Goal: Task Accomplishment & Management: Use online tool/utility

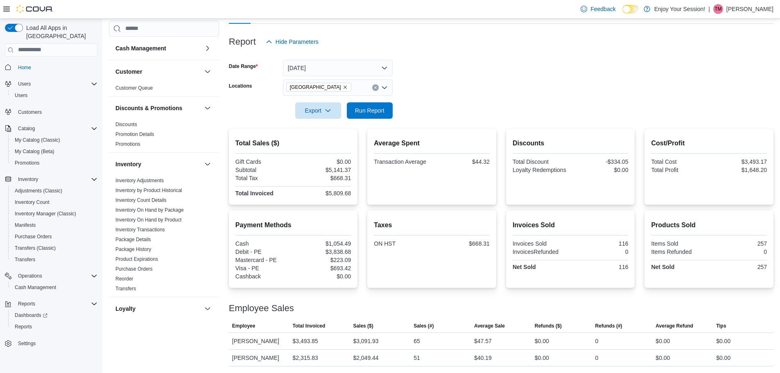
scroll to position [86, 0]
click at [368, 124] on div at bounding box center [501, 124] width 545 height 10
click at [366, 111] on span "Run Report" at bounding box center [369, 110] width 29 height 8
drag, startPoint x: 416, startPoint y: 52, endPoint x: 335, endPoint y: 118, distance: 103.4
click at [416, 52] on div at bounding box center [501, 55] width 545 height 10
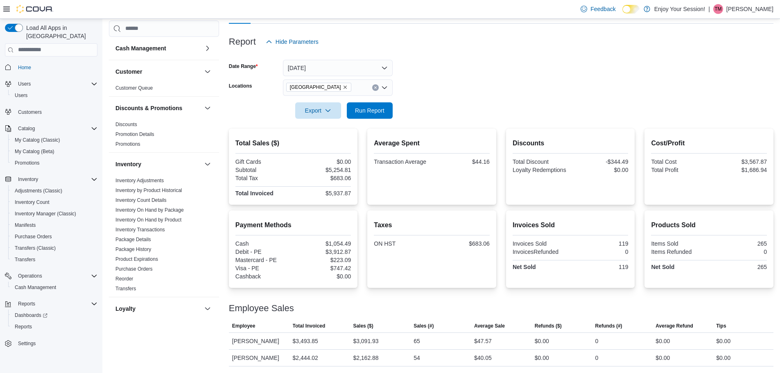
click at [456, 108] on form "Date Range [DATE] Locations [GEOGRAPHIC_DATA] Export Run Report" at bounding box center [501, 84] width 545 height 69
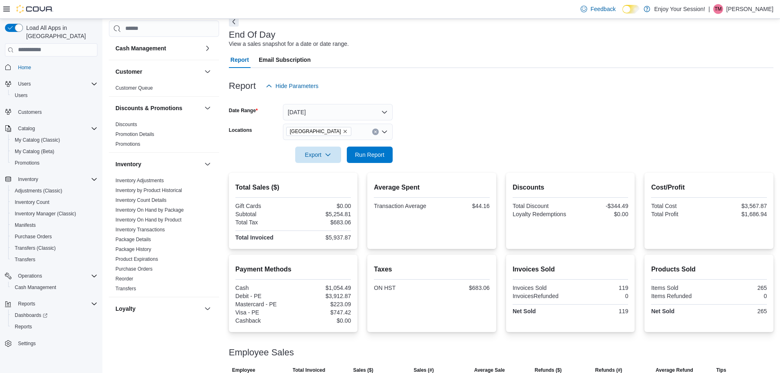
scroll to position [0, 0]
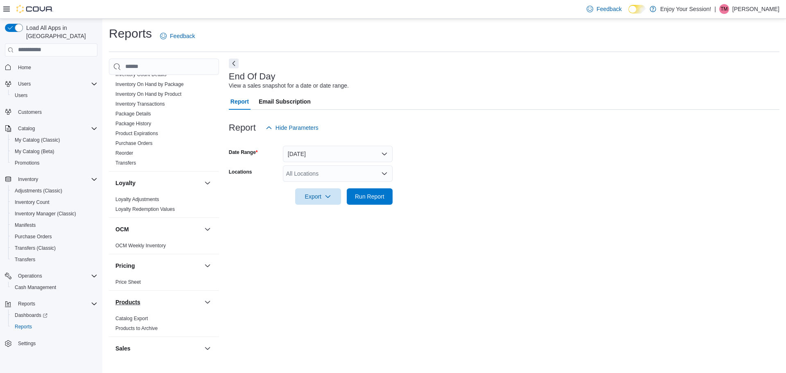
scroll to position [328, 0]
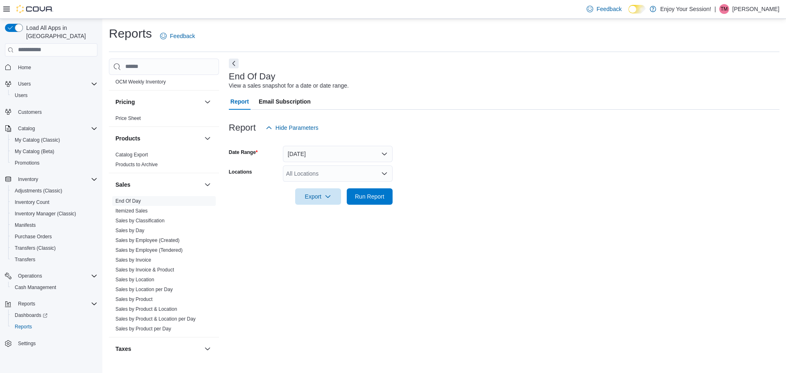
click at [318, 141] on div at bounding box center [504, 141] width 551 height 10
drag, startPoint x: 318, startPoint y: 149, endPoint x: 306, endPoint y: 179, distance: 32.3
click at [317, 149] on button "[DATE]" at bounding box center [338, 154] width 110 height 16
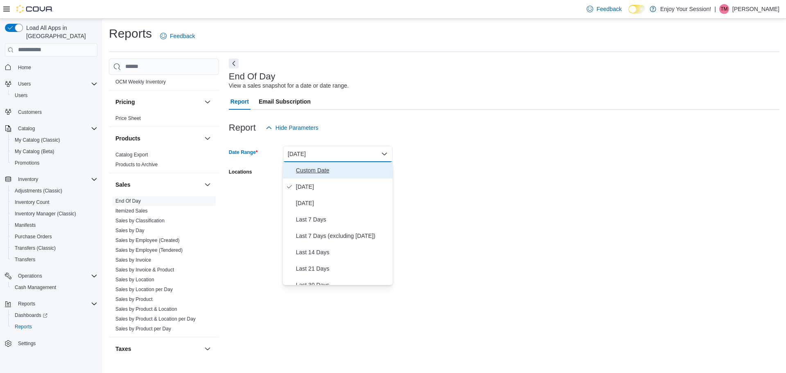
click at [306, 172] on span "Custom Date" at bounding box center [342, 170] width 93 height 10
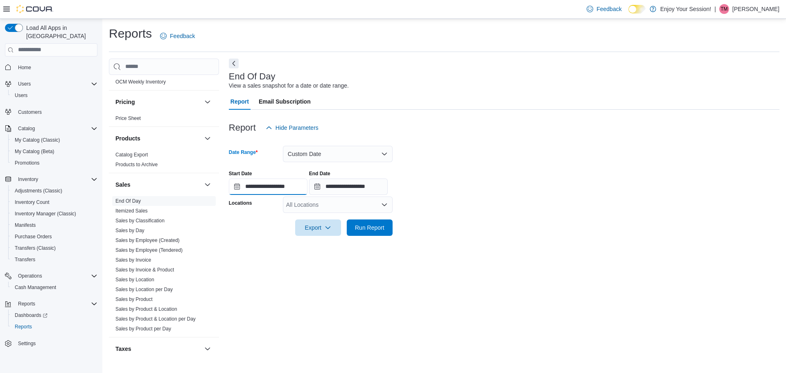
click at [265, 186] on input "**********" at bounding box center [268, 187] width 79 height 16
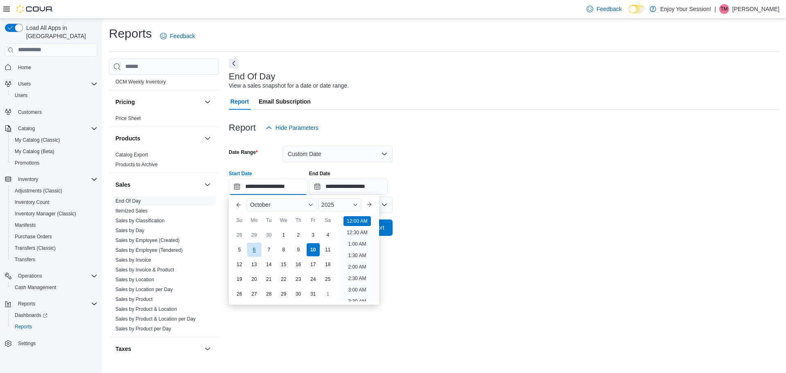
scroll to position [25, 0]
click at [288, 232] on div "1" at bounding box center [283, 235] width 14 height 14
type input "**********"
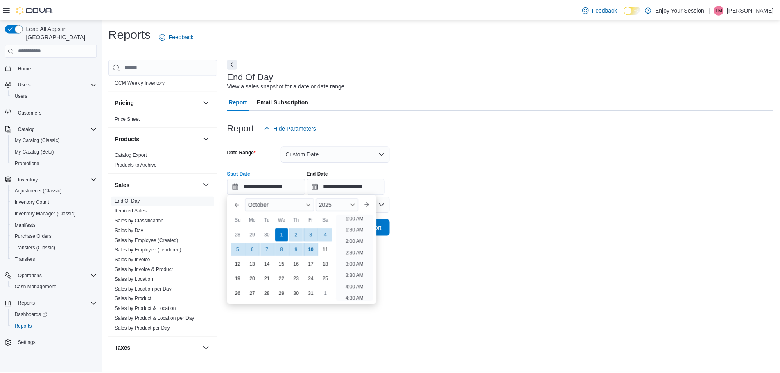
scroll to position [2, 0]
click at [471, 110] on div at bounding box center [504, 115] width 551 height 10
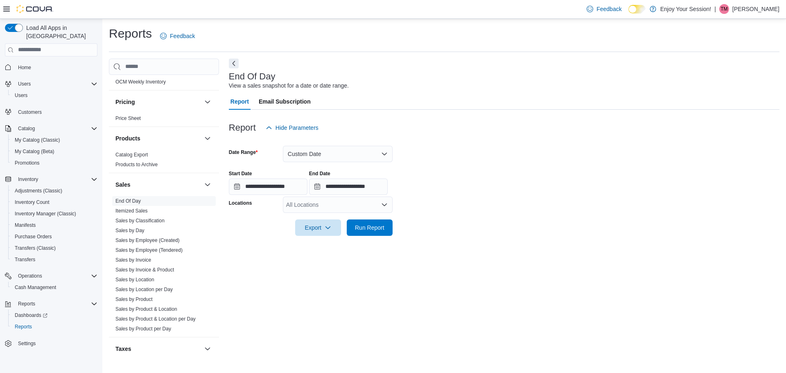
click at [346, 203] on div "All Locations" at bounding box center [338, 205] width 110 height 16
type input "****"
click at [358, 215] on div "[GEOGRAPHIC_DATA]" at bounding box center [338, 219] width 100 height 8
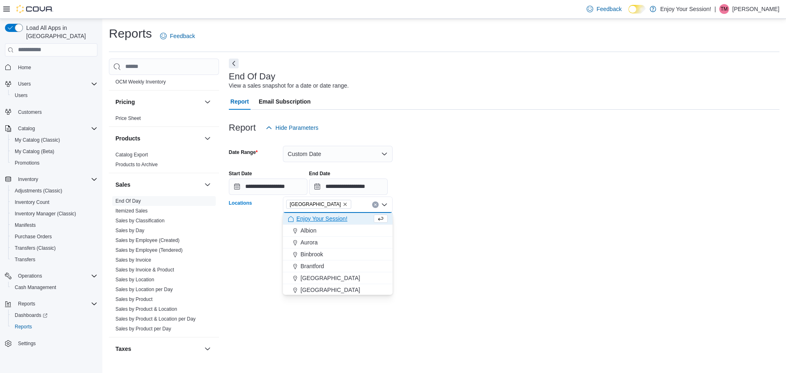
click at [451, 190] on div "**********" at bounding box center [504, 179] width 551 height 31
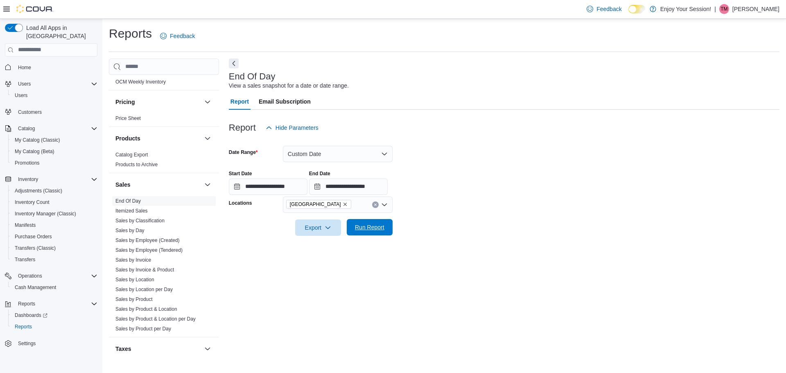
click at [389, 222] on button "Run Report" at bounding box center [370, 227] width 46 height 16
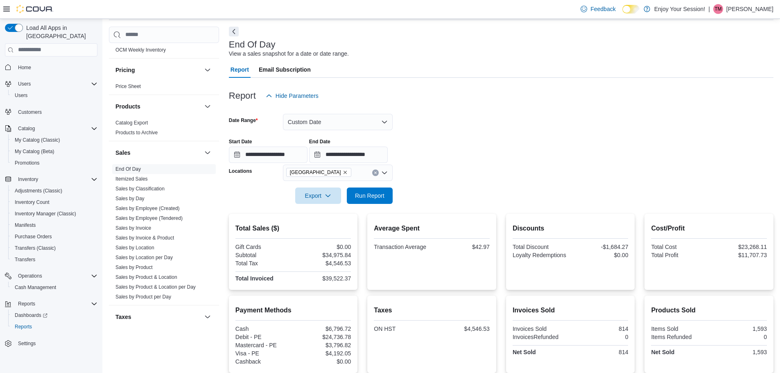
scroll to position [82, 0]
